Goal: Find specific fact: Find specific fact

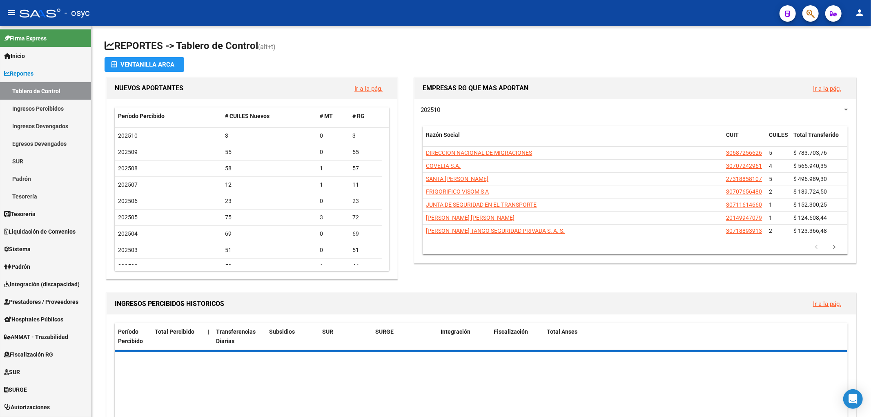
click at [813, 11] on icon "button" at bounding box center [810, 13] width 8 height 9
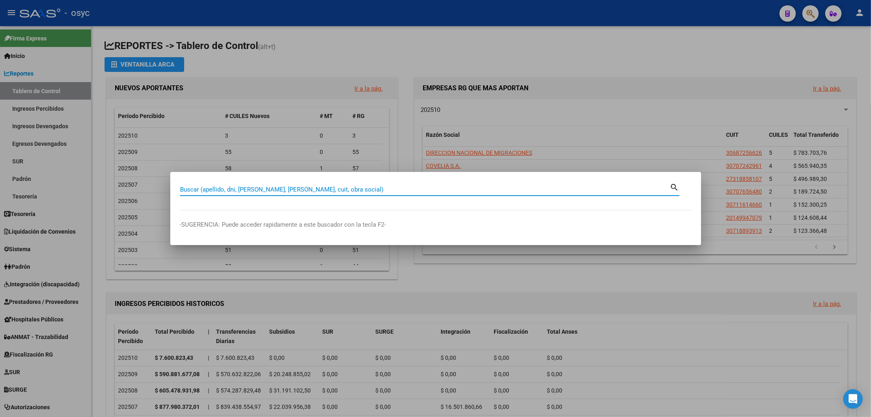
click at [503, 186] on input "Buscar (apellido, dni, [PERSON_NAME], [PERSON_NAME], cuit, obra social)" at bounding box center [425, 189] width 490 height 7
click at [499, 189] on input "Buscar (apellido, dni, [PERSON_NAME], [PERSON_NAME], cuit, obra social)" at bounding box center [425, 189] width 490 height 7
click at [494, 189] on input "Buscar (apellido, dni, [PERSON_NAME], [PERSON_NAME], cuit, obra social)" at bounding box center [425, 189] width 490 height 7
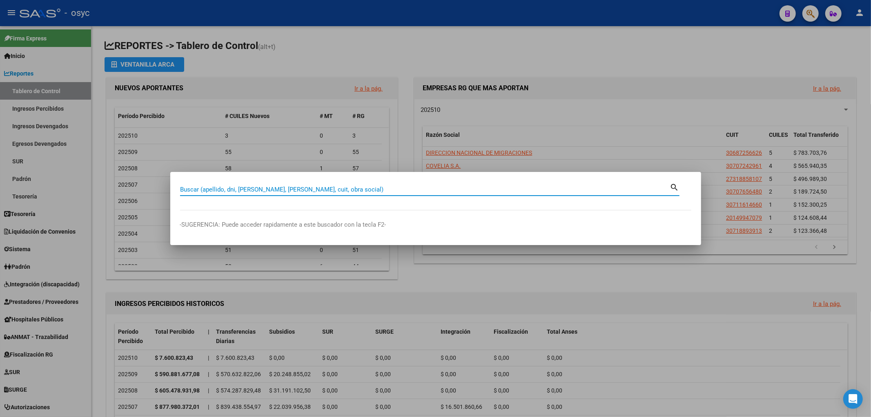
click at [348, 188] on input "Buscar (apellido, dni, [PERSON_NAME], [PERSON_NAME], cuit, obra social)" at bounding box center [425, 189] width 490 height 7
type input "35695014"
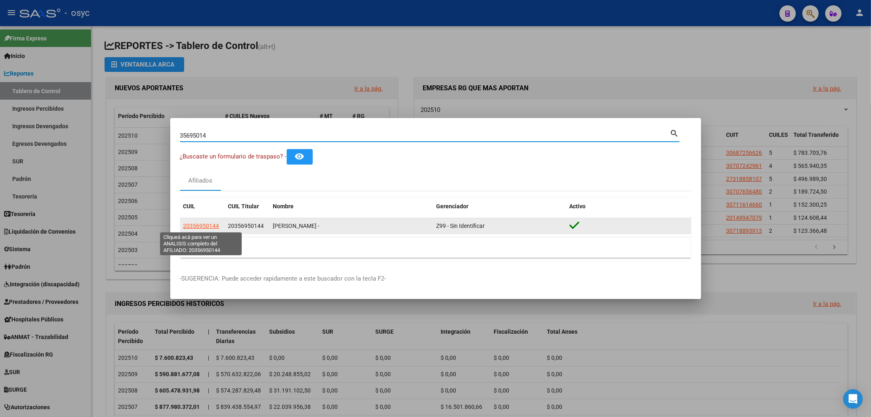
click at [209, 225] on span "20356950144" at bounding box center [201, 225] width 36 height 7
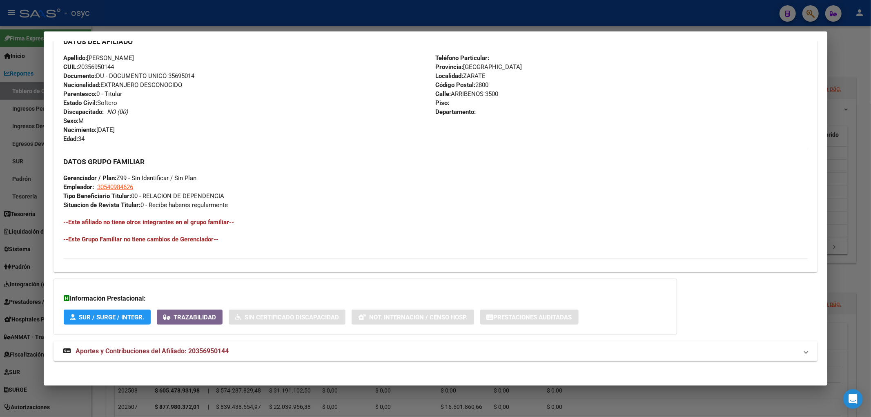
scroll to position [286, 0]
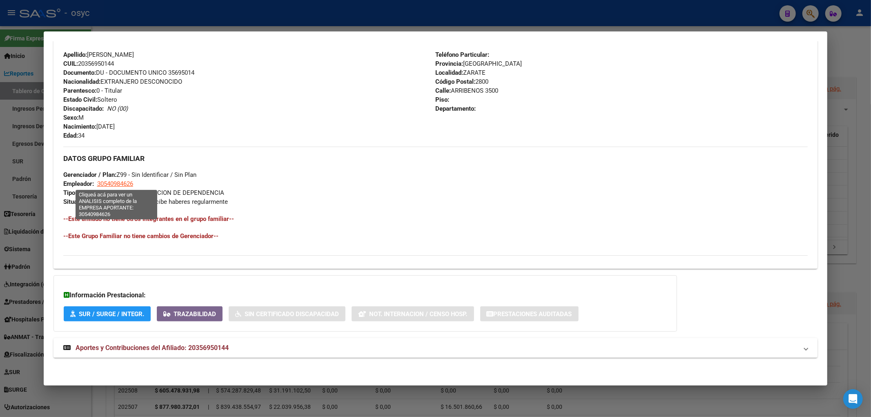
click at [125, 183] on span "30540984626" at bounding box center [115, 183] width 36 height 7
type textarea "30540984626"
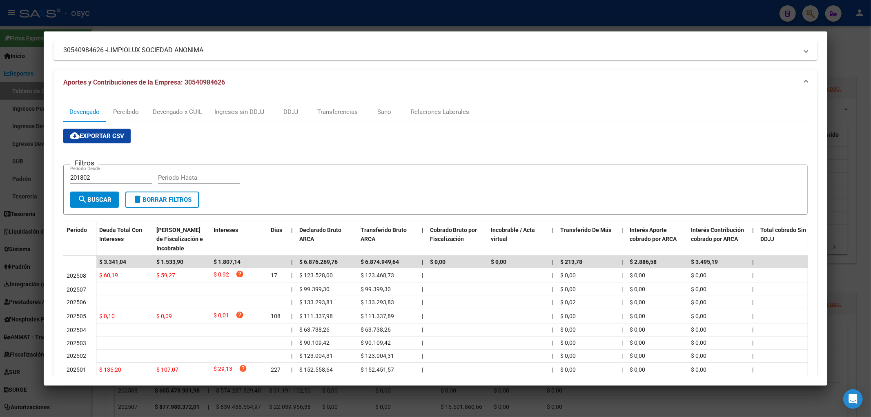
scroll to position [0, 0]
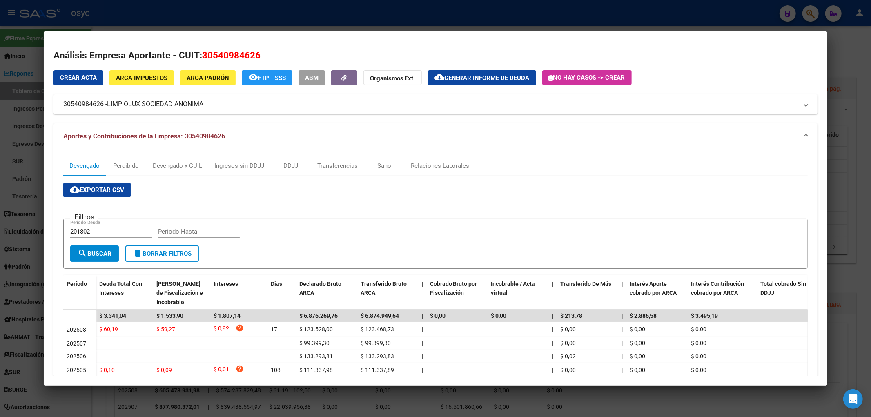
drag, startPoint x: 209, startPoint y: 51, endPoint x: 240, endPoint y: 49, distance: 30.7
click at [256, 53] on span "30540984626" at bounding box center [231, 55] width 58 height 11
copy span "54098462"
